Goal: Information Seeking & Learning: Learn about a topic

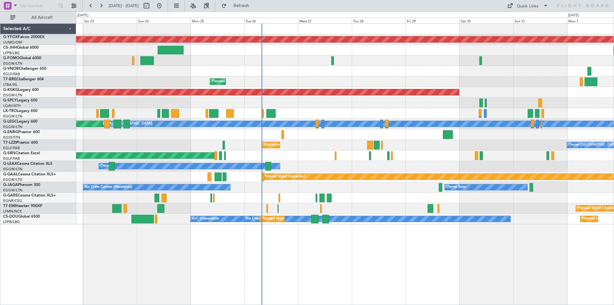
click at [322, 149] on div "Unplanned Maint [GEOGRAPHIC_DATA] ([GEOGRAPHIC_DATA]) Owner London ([GEOGRAPHIC…" at bounding box center [344, 145] width 537 height 11
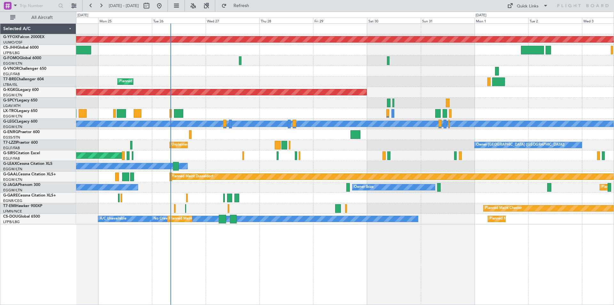
click at [413, 137] on div "AOG Maint Ostafyevo Planned Maint [GEOGRAPHIC_DATA] ([GEOGRAPHIC_DATA]) Planned…" at bounding box center [344, 124] width 537 height 200
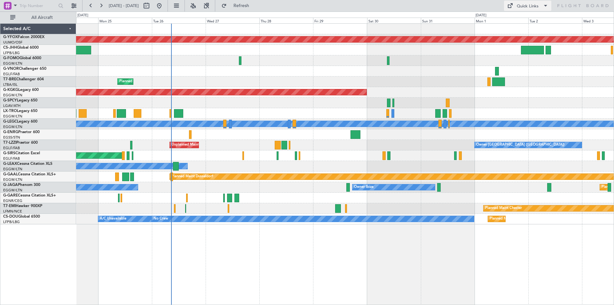
click at [531, 7] on div "Quick Links" at bounding box center [527, 6] width 22 height 6
click at [533, 22] on button "Trip Builder" at bounding box center [528, 20] width 48 height 15
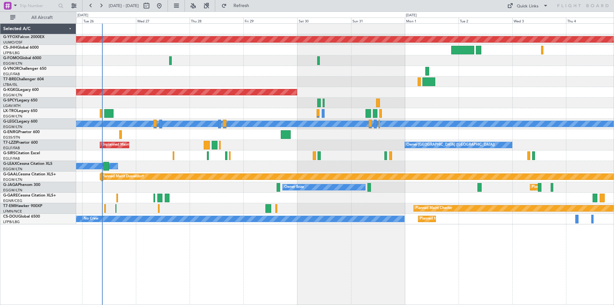
click at [416, 154] on div "AOG Maint Ostafyevo Planned Maint Warsaw (Modlin) AOG Maint Istanbul (Ataturk) …" at bounding box center [344, 124] width 537 height 200
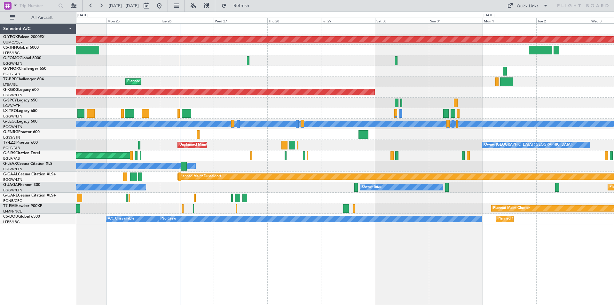
click at [388, 71] on div at bounding box center [344, 71] width 537 height 11
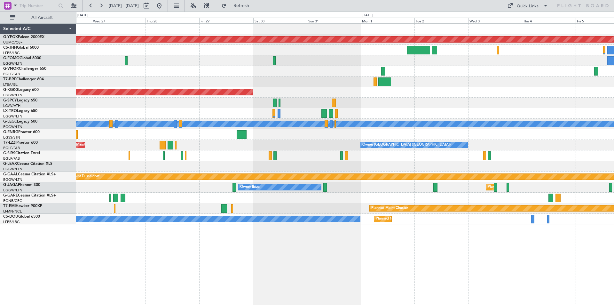
click at [315, 74] on div "AOG Maint Ostafyevo Planned Maint Warsaw (Modlin) AOG Maint Istanbul (Ataturk) …" at bounding box center [344, 124] width 537 height 200
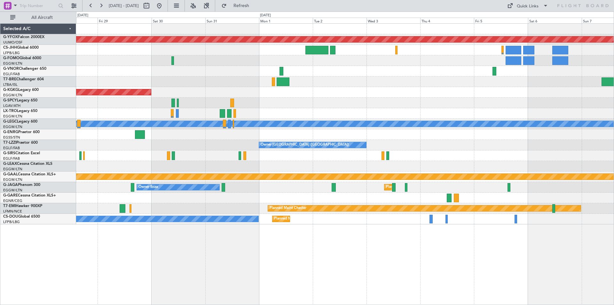
click at [494, 88] on div "AOG Maint Ostafyevo AOG Maint Istanbul (Ataturk) Planned Maint Dusseldorf A/C U…" at bounding box center [344, 124] width 537 height 200
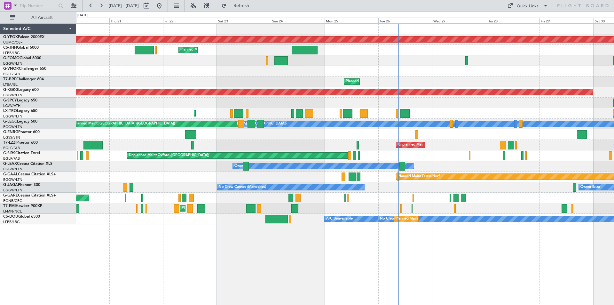
click at [613, 252] on html "28 Aug 2025 - 07 Sep 2025 Refresh Quick Links All Aircraft AOG Maint Ostafyevo …" at bounding box center [307, 152] width 614 height 305
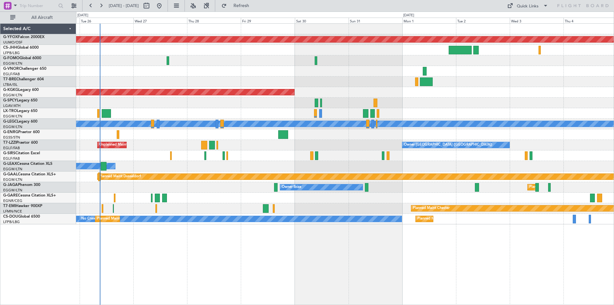
click at [199, 248] on div "AOG Maint Ostafyevo Planned Maint Warsaw (Modlin) AOG Maint Istanbul (Ataturk) …" at bounding box center [345, 163] width 538 height 281
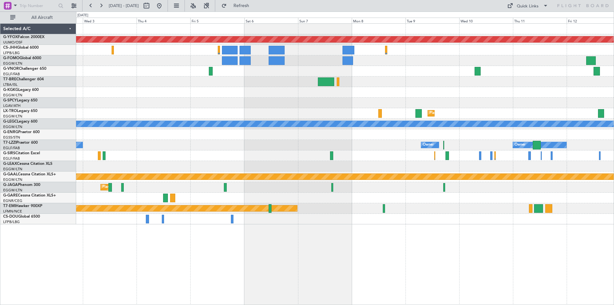
click at [8, 91] on div "AOG Maint Ostafyevo Planned Maint Dusseldorf A/C Unavailable London (Luton) Own…" at bounding box center [307, 158] width 614 height 293
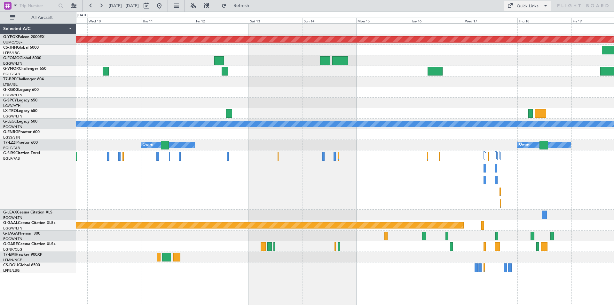
click at [526, 5] on div "Quick Links" at bounding box center [527, 6] width 22 height 6
click at [526, 18] on button "Trip Builder" at bounding box center [528, 20] width 48 height 15
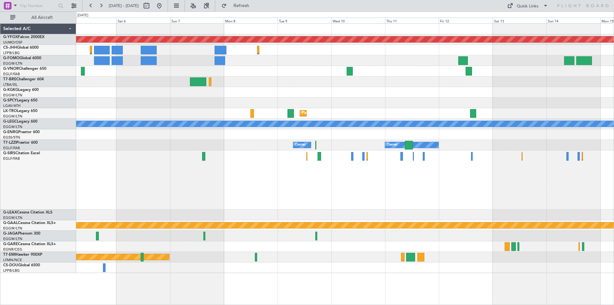
click at [467, 147] on div "Owner Owner Owner London (Farnborough)" at bounding box center [344, 145] width 537 height 11
click at [164, 5] on button at bounding box center [159, 6] width 10 height 10
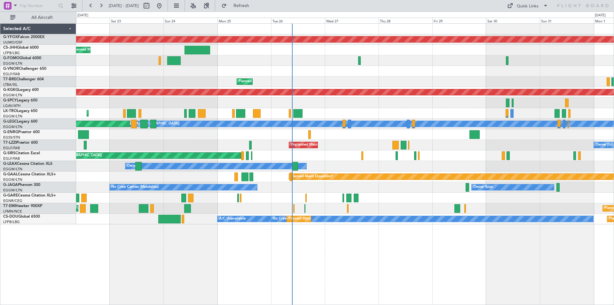
click at [411, 139] on div "AOG Maint Ostafyevo Planned Maint London (Luton) Planned Maint Warsaw (Modlin) …" at bounding box center [344, 124] width 537 height 200
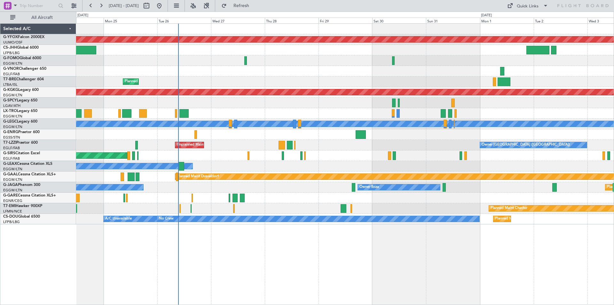
click at [369, 105] on div at bounding box center [344, 102] width 537 height 11
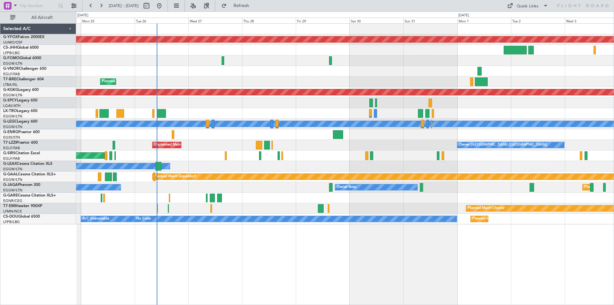
click at [471, 114] on div "Planned Maint [GEOGRAPHIC_DATA] ([GEOGRAPHIC_DATA])" at bounding box center [344, 113] width 537 height 11
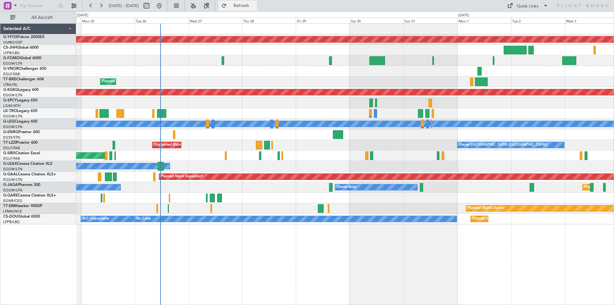
click at [255, 6] on span "Refresh" at bounding box center [241, 6] width 27 height 4
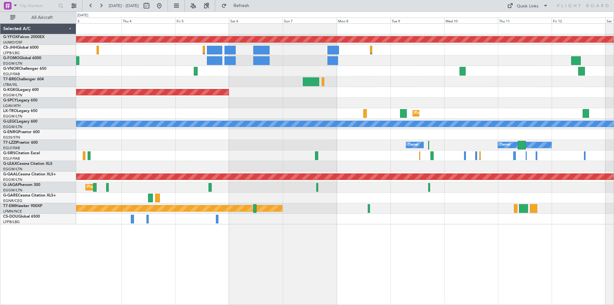
click at [19, 31] on div "AOG Maint Ostafyevo AOG Maint Istanbul (Ataturk) Planned Maint Dusseldorf A/C U…" at bounding box center [307, 158] width 614 height 293
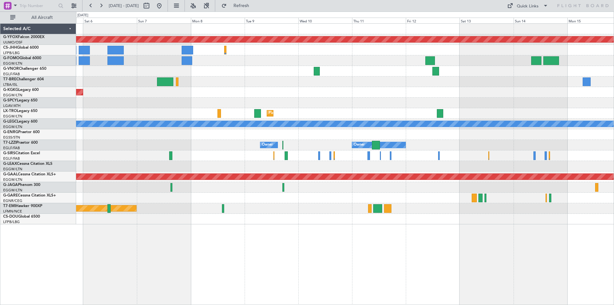
click at [76, 42] on div "AOG Maint Ostafyevo AOG Maint Istanbul (Ataturk) Planned Maint Dusseldorf A/C U…" at bounding box center [344, 124] width 537 height 200
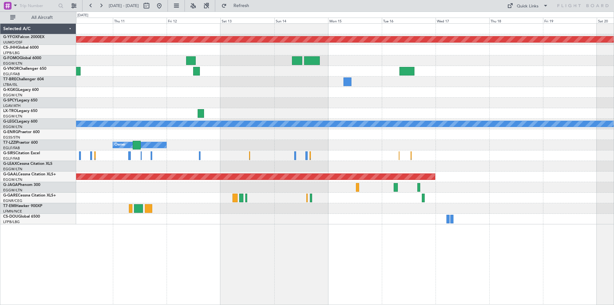
click at [335, 72] on div at bounding box center [344, 71] width 537 height 11
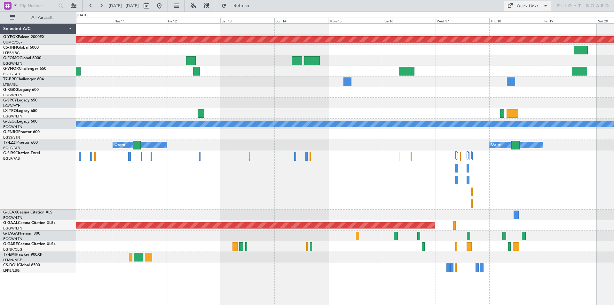
click at [532, 6] on div "Quick Links" at bounding box center [527, 6] width 22 height 6
click at [514, 19] on button "Trip Builder" at bounding box center [528, 20] width 48 height 15
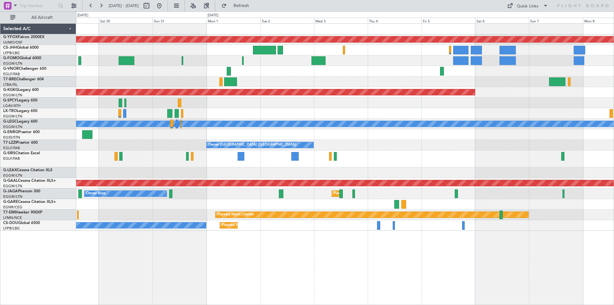
click at [258, 195] on div "Planned Maint London (Luton) Owner Ibiza" at bounding box center [344, 193] width 537 height 11
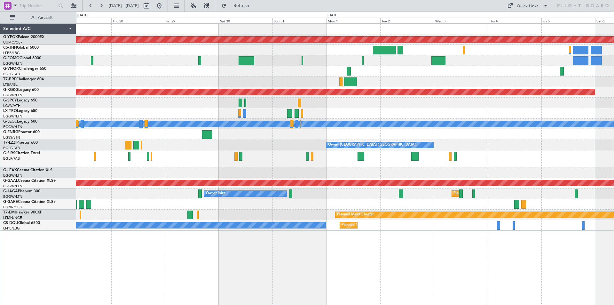
click at [331, 142] on div "Owner [GEOGRAPHIC_DATA] ([GEOGRAPHIC_DATA]) Unplanned Maint [GEOGRAPHIC_DATA] (…" at bounding box center [344, 145] width 537 height 11
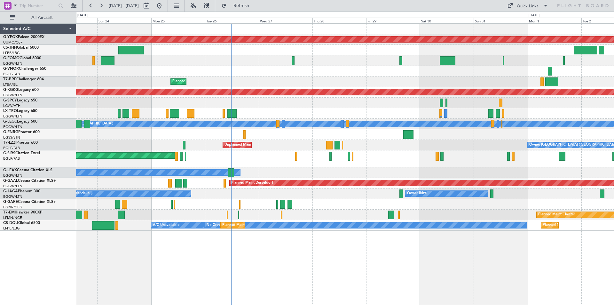
click at [402, 146] on div "AOG Maint Ostafyevo Planned Maint [GEOGRAPHIC_DATA] ([GEOGRAPHIC_DATA]) Planned…" at bounding box center [344, 127] width 537 height 207
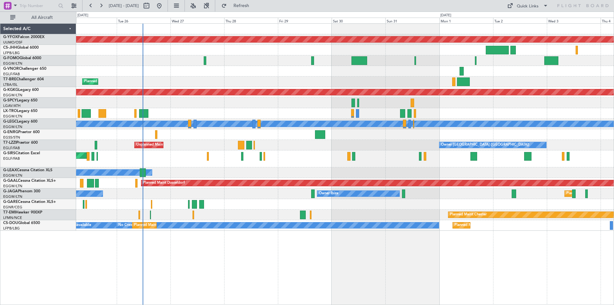
click at [263, 158] on div "Unplanned Maint Oxford ([GEOGRAPHIC_DATA])" at bounding box center [344, 158] width 537 height 17
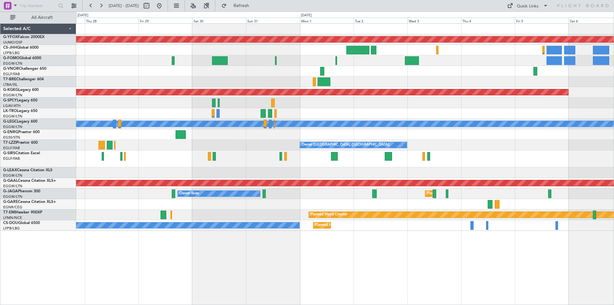
click at [306, 167] on div "Unplanned Maint Oxford ([GEOGRAPHIC_DATA])" at bounding box center [344, 158] width 537 height 17
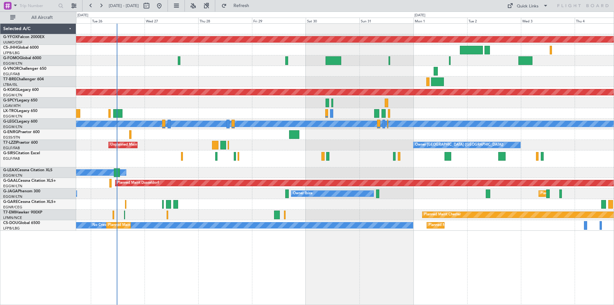
click at [326, 178] on div "AOG Maint Ostafyevo Planned Maint [GEOGRAPHIC_DATA] ([GEOGRAPHIC_DATA]) AOG Mai…" at bounding box center [344, 127] width 537 height 207
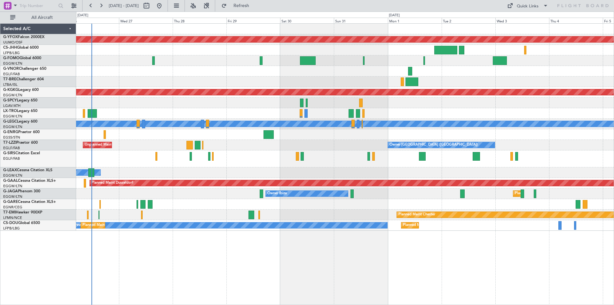
click at [475, 167] on div "Owner" at bounding box center [344, 172] width 537 height 11
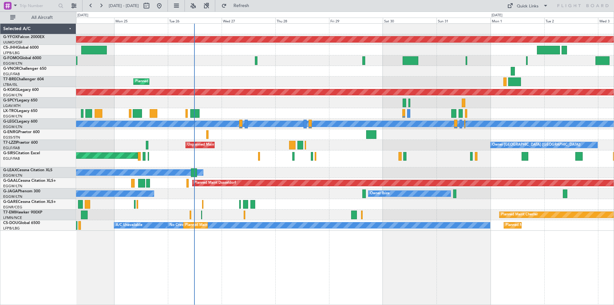
click at [346, 197] on div "Owner Ibiza No Crew Cannes ([GEOGRAPHIC_DATA]) Planned Maint [GEOGRAPHIC_DATA] …" at bounding box center [344, 193] width 537 height 11
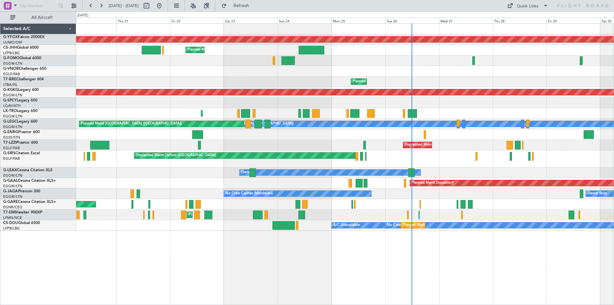
click at [519, 101] on div "AOG Maint Ostafyevo Planned Maint [GEOGRAPHIC_DATA] ([GEOGRAPHIC_DATA]) Planned…" at bounding box center [344, 127] width 537 height 207
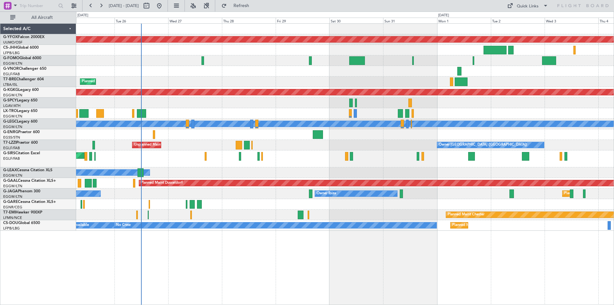
click at [249, 172] on div "Owner" at bounding box center [344, 172] width 537 height 11
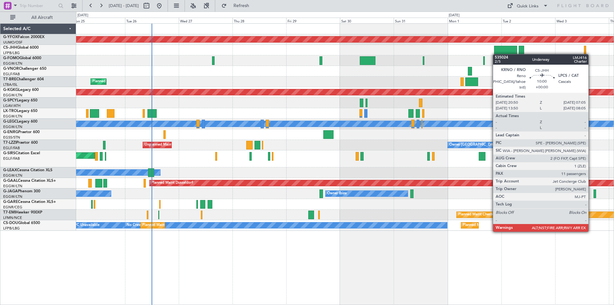
click at [496, 54] on div "Planned Maint [GEOGRAPHIC_DATA] ([GEOGRAPHIC_DATA])" at bounding box center [344, 50] width 537 height 11
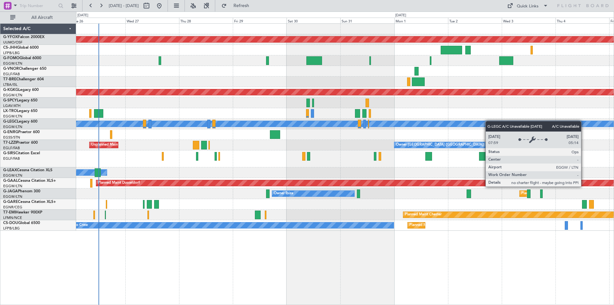
click at [467, 122] on div "AOG Maint Ostafyevo Planned Maint [GEOGRAPHIC_DATA] ([GEOGRAPHIC_DATA]) AOG Mai…" at bounding box center [344, 127] width 537 height 207
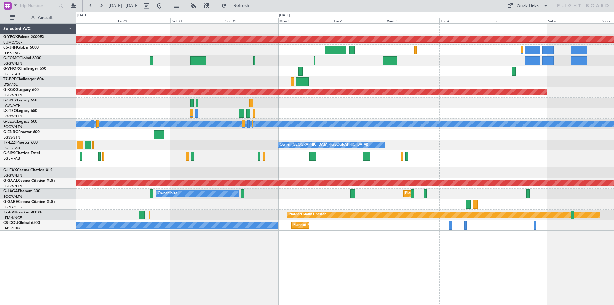
click at [381, 88] on div "AOG Maint Ostafyevo AOG Maint [GEOGRAPHIC_DATA] ([GEOGRAPHIC_DATA]) Planned [GE…" at bounding box center [344, 127] width 537 height 207
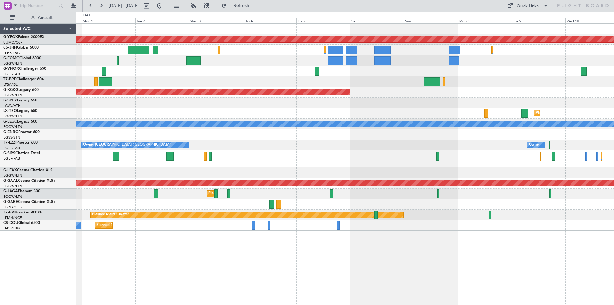
click at [237, 79] on div "AOG Maint Ostafyevo AOG Maint [GEOGRAPHIC_DATA] ([GEOGRAPHIC_DATA]) Planned [GE…" at bounding box center [344, 127] width 537 height 207
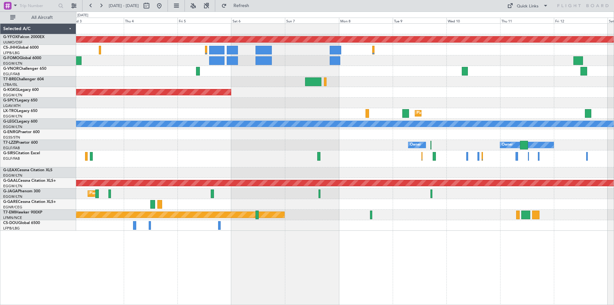
click at [197, 80] on div "AOG Maint Ostafyevo AOG Maint [GEOGRAPHIC_DATA] ([GEOGRAPHIC_DATA]) Planned [GE…" at bounding box center [344, 127] width 537 height 207
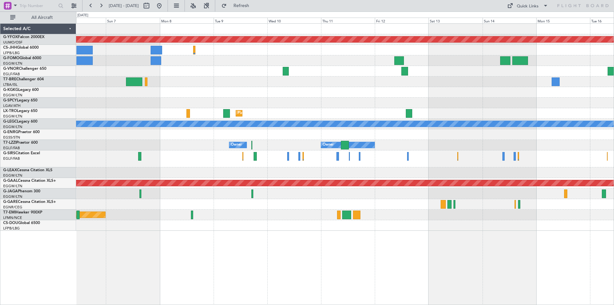
click at [250, 84] on div at bounding box center [344, 81] width 537 height 11
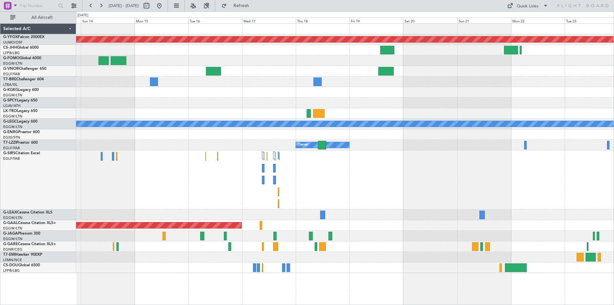
click at [370, 73] on div at bounding box center [344, 71] width 537 height 11
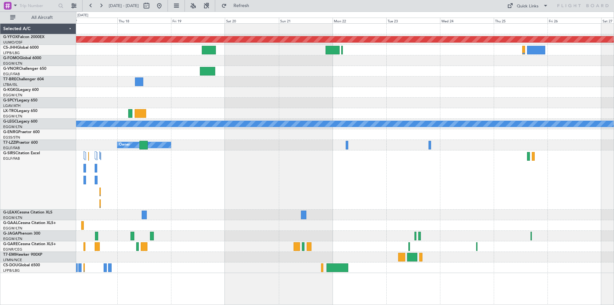
click at [297, 74] on div at bounding box center [344, 71] width 537 height 11
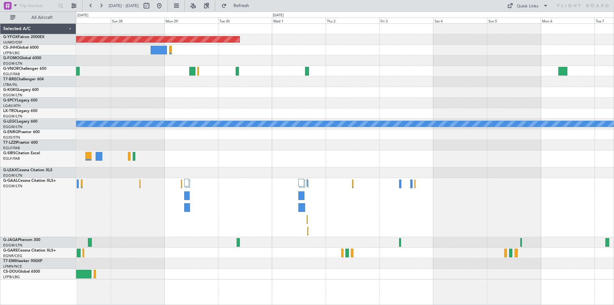
click at [284, 79] on div at bounding box center [344, 81] width 537 height 11
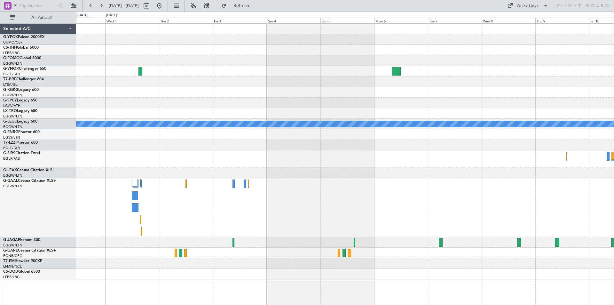
click at [341, 82] on div at bounding box center [344, 81] width 537 height 11
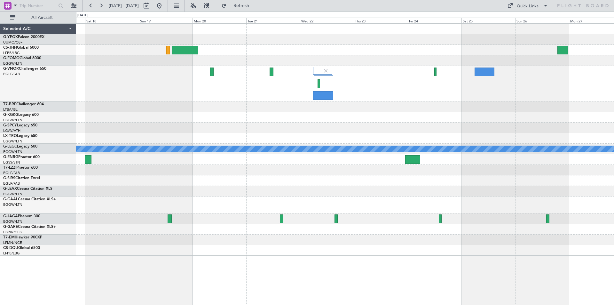
click at [168, 68] on div at bounding box center [344, 83] width 537 height 35
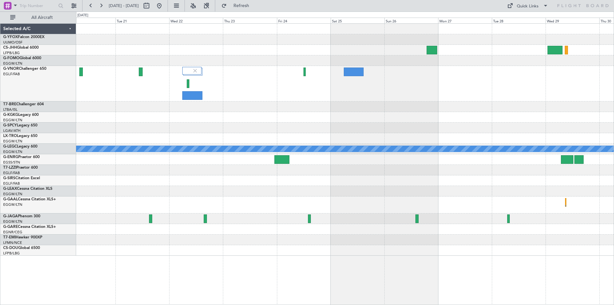
click at [261, 67] on div at bounding box center [344, 83] width 537 height 35
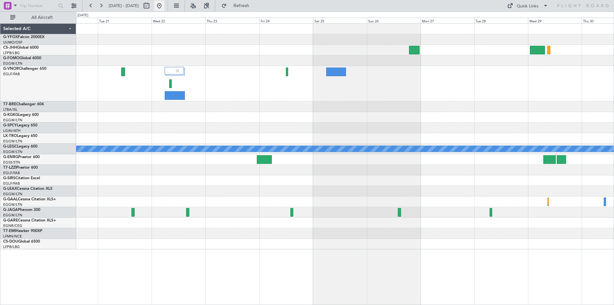
click at [164, 4] on button at bounding box center [159, 6] width 10 height 10
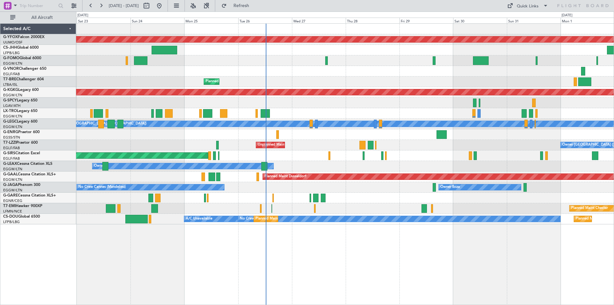
click at [426, 71] on div "AOG Maint Ostafyevo Planned Maint [GEOGRAPHIC_DATA] ([GEOGRAPHIC_DATA]) Planned…" at bounding box center [344, 124] width 537 height 200
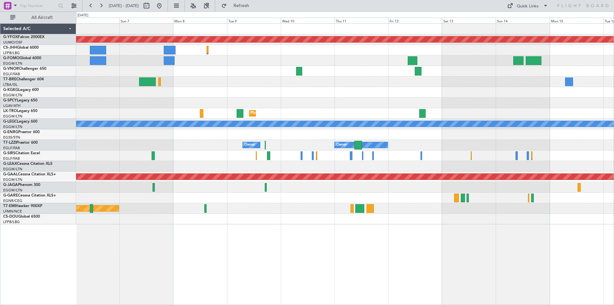
click at [44, 151] on div "AOG Maint Ostafyevo AOG Maint [GEOGRAPHIC_DATA] ([GEOGRAPHIC_DATA]) Planned [GE…" at bounding box center [307, 158] width 614 height 293
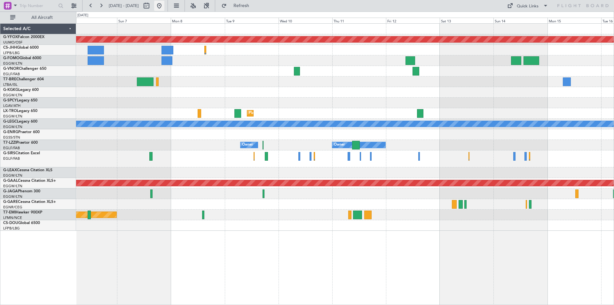
click at [164, 3] on button at bounding box center [159, 6] width 10 height 10
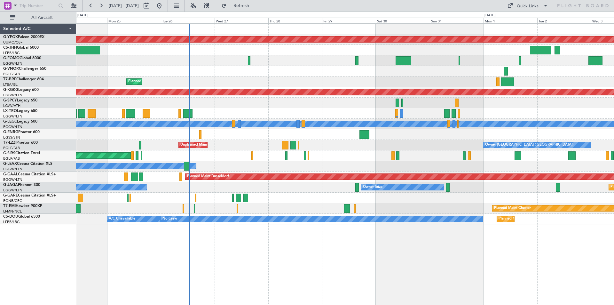
click at [266, 80] on div "Planned Maint Warsaw ([GEOGRAPHIC_DATA])" at bounding box center [344, 81] width 537 height 11
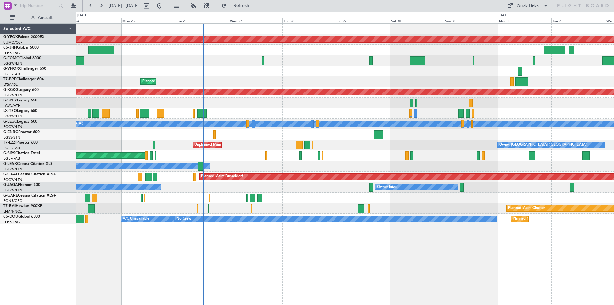
click at [353, 138] on div at bounding box center [344, 134] width 537 height 11
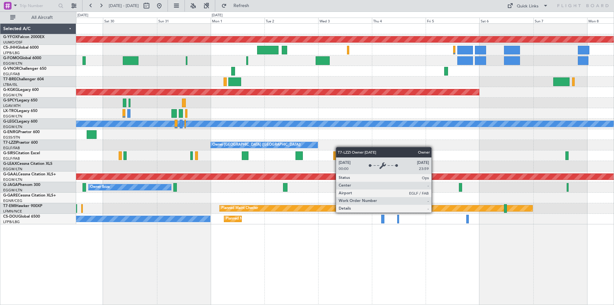
click at [226, 146] on div "AOG Maint Ostafyevo AOG Maint [GEOGRAPHIC_DATA] ([GEOGRAPHIC_DATA]) Planned [GE…" at bounding box center [344, 124] width 537 height 200
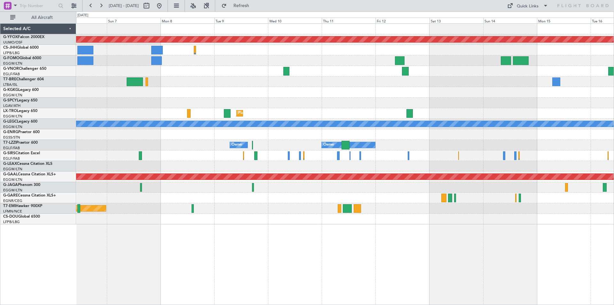
click at [139, 159] on div "AOG Maint Ostafyevo AOG Maint [GEOGRAPHIC_DATA] ([GEOGRAPHIC_DATA]) Planned [GE…" at bounding box center [344, 124] width 537 height 200
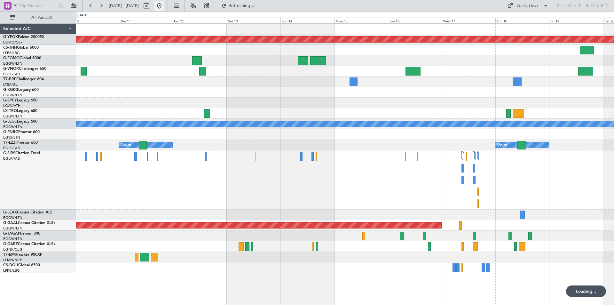
click at [164, 7] on button at bounding box center [159, 6] width 10 height 10
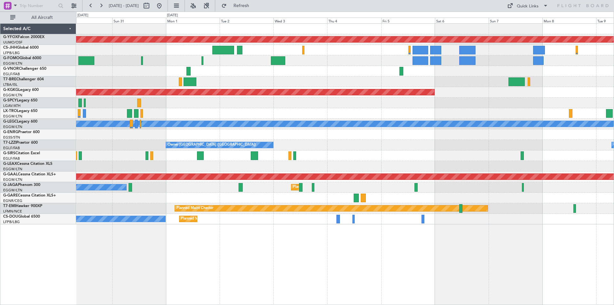
click at [33, 147] on div "AOG Maint Ostafyevo AOG Maint [GEOGRAPHIC_DATA] ([GEOGRAPHIC_DATA]) Planned [GE…" at bounding box center [307, 158] width 614 height 293
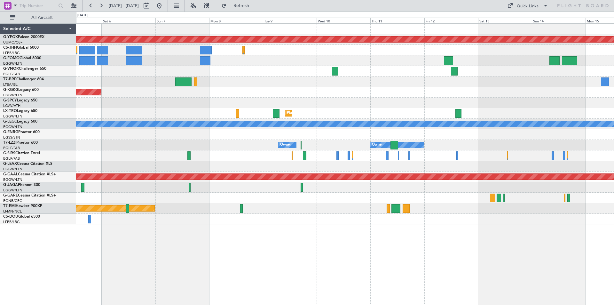
click at [0, 112] on html "[DATE] - [DATE] Refresh Quick Links All Aircraft AOG Maint Ostafyevo AOG Maint …" at bounding box center [307, 152] width 614 height 305
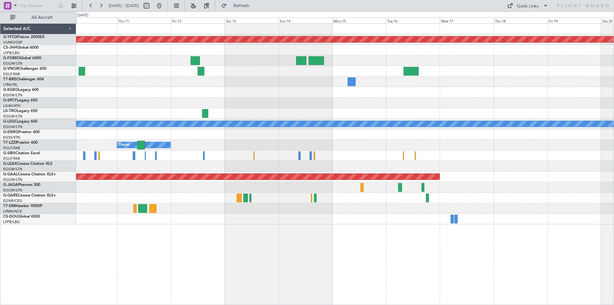
click at [35, 101] on div "AOG Maint Ostafyevo Planned [GEOGRAPHIC_DATA] A/C Unavailable [GEOGRAPHIC_DATA]…" at bounding box center [307, 158] width 614 height 293
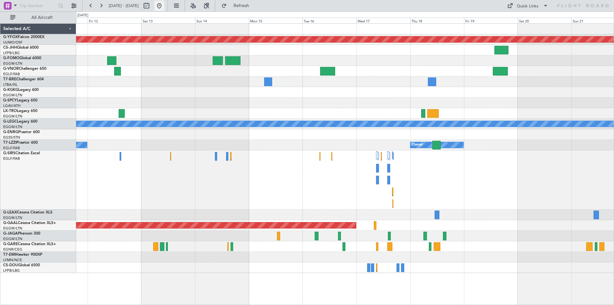
click at [164, 6] on button at bounding box center [159, 6] width 10 height 10
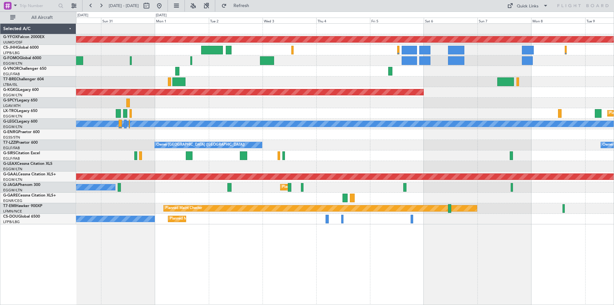
click at [0, 73] on html "[DATE] - [DATE] Refresh Quick Links All Aircraft AOG Maint Ostafyevo AOG Maint …" at bounding box center [307, 152] width 614 height 305
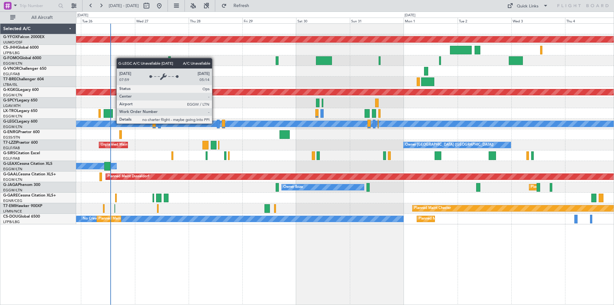
click at [544, 124] on div "A/C Unavailable [GEOGRAPHIC_DATA] ([GEOGRAPHIC_DATA])" at bounding box center [517, 124] width 1267 height 6
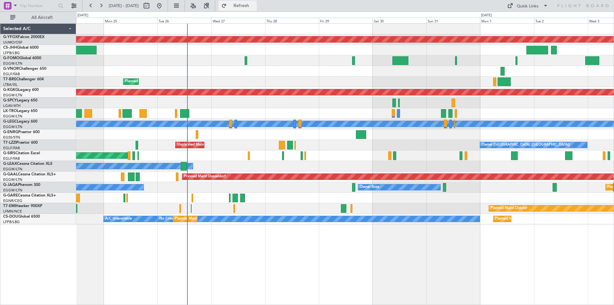
click at [252, 2] on button "Refresh" at bounding box center [237, 6] width 38 height 10
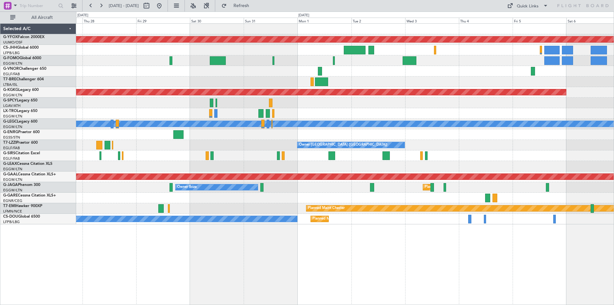
click at [261, 136] on div at bounding box center [344, 134] width 537 height 11
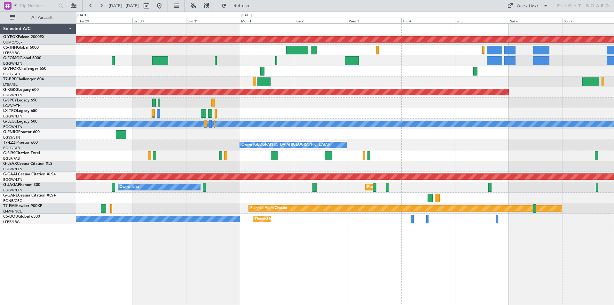
click at [468, 144] on div "Owner [GEOGRAPHIC_DATA] ([GEOGRAPHIC_DATA]) Owner Unplanned Maint [GEOGRAPHIC_D…" at bounding box center [344, 145] width 537 height 11
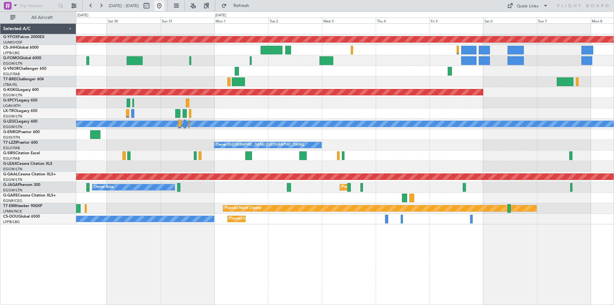
click at [164, 4] on button at bounding box center [159, 6] width 10 height 10
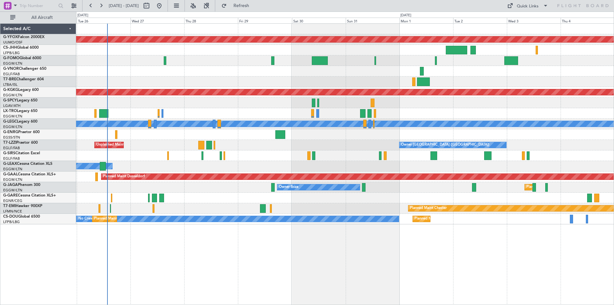
click at [217, 209] on div "AOG Maint Ostafyevo Planned Maint [GEOGRAPHIC_DATA] ([GEOGRAPHIC_DATA]) AOG Mai…" at bounding box center [344, 124] width 537 height 200
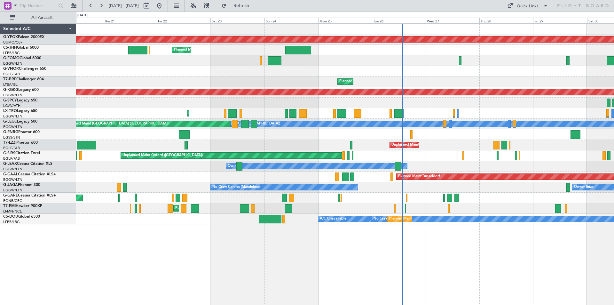
click at [613, 222] on html "[DATE] - [DATE] Refresh Quick Links All Aircraft AOG Maint Ostafyevo Planned Ma…" at bounding box center [307, 152] width 614 height 305
